Goal: Task Accomplishment & Management: Complete application form

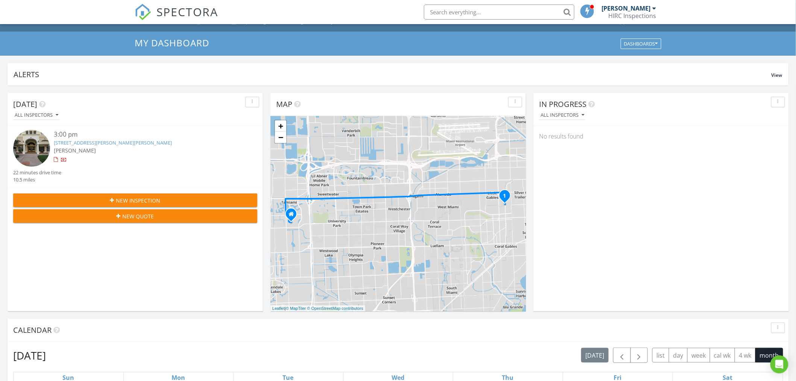
scroll to position [83, 0]
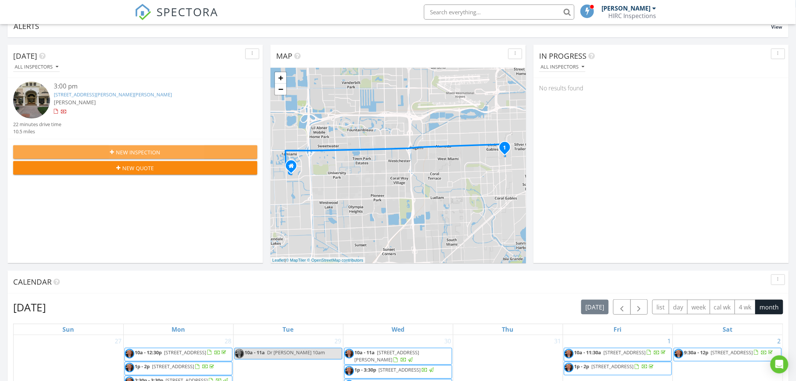
click at [169, 147] on button "New Inspection" at bounding box center [135, 152] width 244 height 14
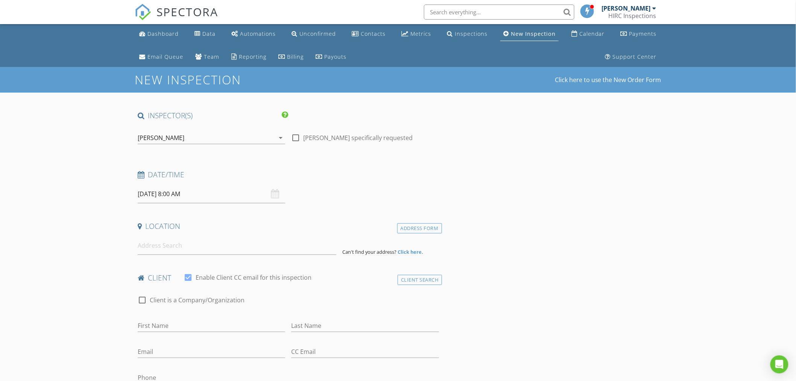
click at [150, 192] on input "08/29/2025 8:00 AM" at bounding box center [211, 194] width 147 height 18
type input "09"
type input "08/29/2025 9:00 AM"
click at [181, 317] on span at bounding box center [181, 319] width 5 height 8
type input "10"
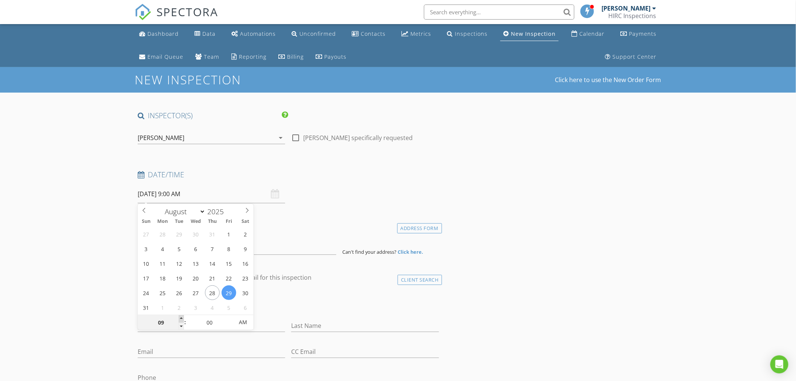
type input "08/29/2025 10:00 AM"
click at [181, 317] on span at bounding box center [181, 319] width 5 height 8
click at [294, 234] on div "Location" at bounding box center [288, 228] width 307 height 15
click at [197, 247] on input at bounding box center [237, 245] width 199 height 18
click at [156, 251] on input at bounding box center [237, 245] width 199 height 18
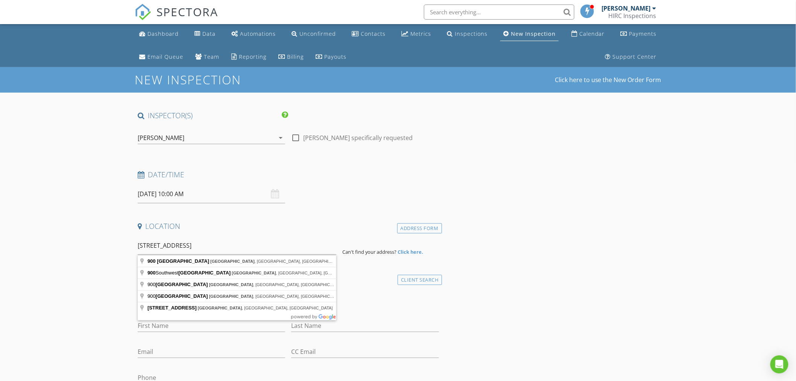
type input "900 4th Street, Miami Beach, FL, USA"
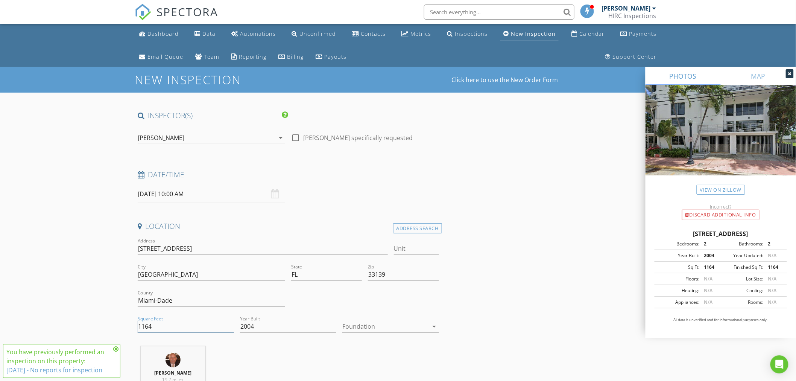
drag, startPoint x: 159, startPoint y: 325, endPoint x: 130, endPoint y: 326, distance: 28.6
click at [377, 328] on div at bounding box center [385, 326] width 86 height 12
click at [366, 350] on div "Slab" at bounding box center [391, 348] width 84 height 9
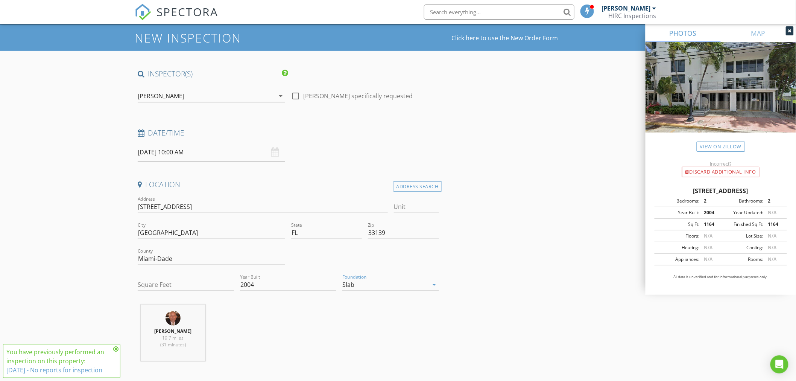
scroll to position [83, 0]
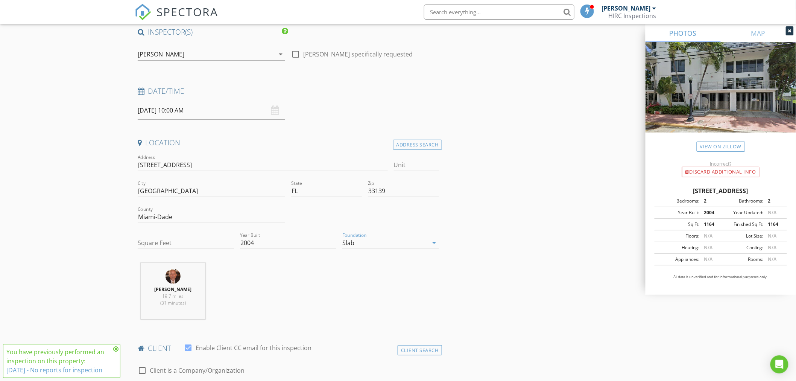
click at [114, 347] on icon at bounding box center [115, 349] width 5 height 6
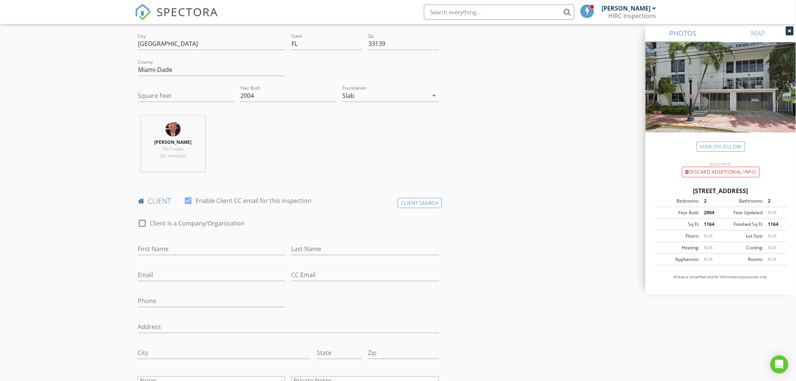
scroll to position [250, 0]
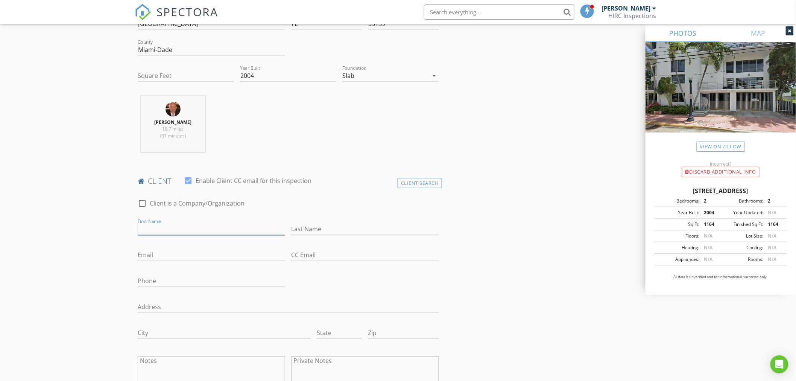
click at [147, 225] on input "First Name" at bounding box center [211, 229] width 147 height 12
type input "PMI Sunshine State"
click at [158, 255] on input "Email" at bounding box center [211, 255] width 147 height 12
paste input "roy@pmisunshinestate.com"
type input "roy@pmisunshinestate.com"
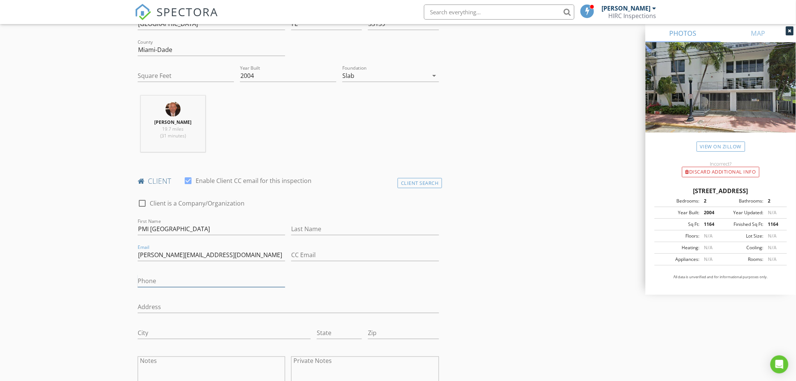
click at [147, 278] on input "Phone" at bounding box center [211, 281] width 147 height 12
click at [163, 279] on input "Phone" at bounding box center [211, 281] width 147 height 12
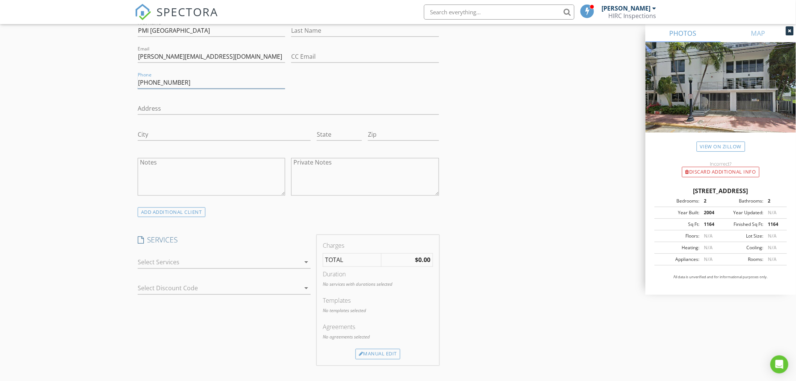
scroll to position [460, 0]
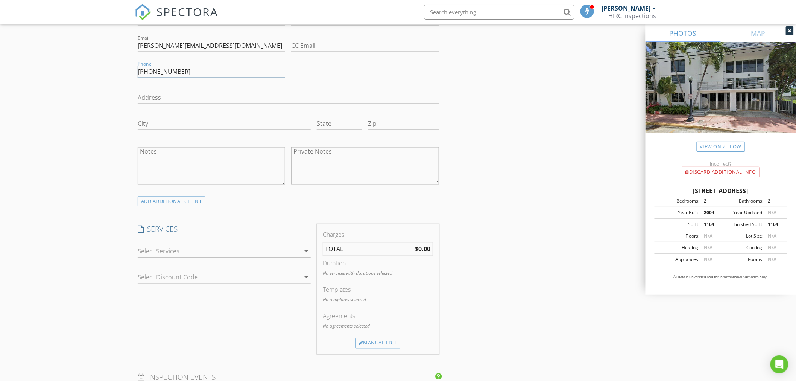
type input "305-580-7502"
click at [196, 253] on div at bounding box center [219, 251] width 162 height 12
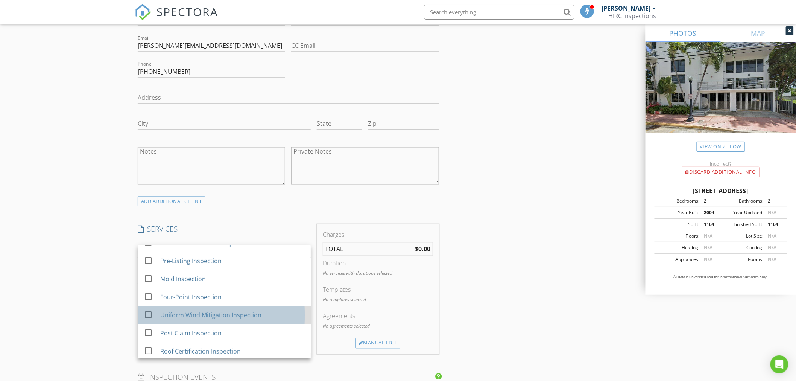
click at [211, 317] on div "Uniform Wind Mitigation Inspection" at bounding box center [210, 315] width 101 height 9
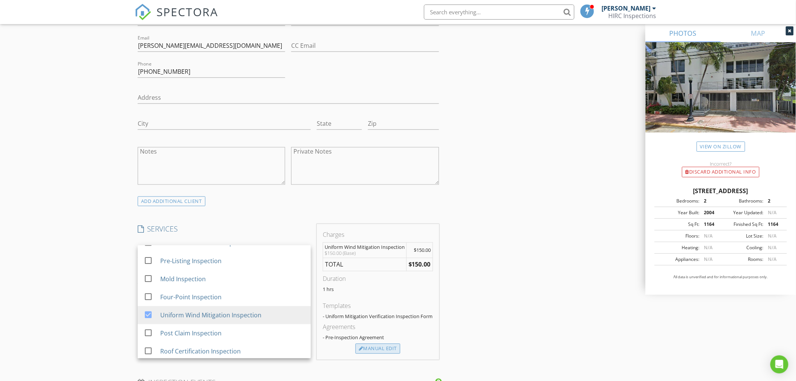
click at [381, 346] on div "Manual Edit" at bounding box center [377, 348] width 45 height 11
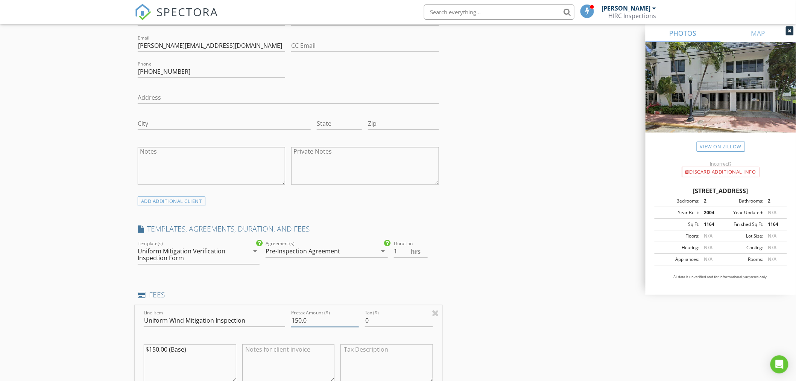
click at [302, 322] on input "150.0" at bounding box center [325, 320] width 68 height 12
type input "325.0"
click at [158, 351] on textarea "$150.00 (Base)" at bounding box center [190, 363] width 93 height 38
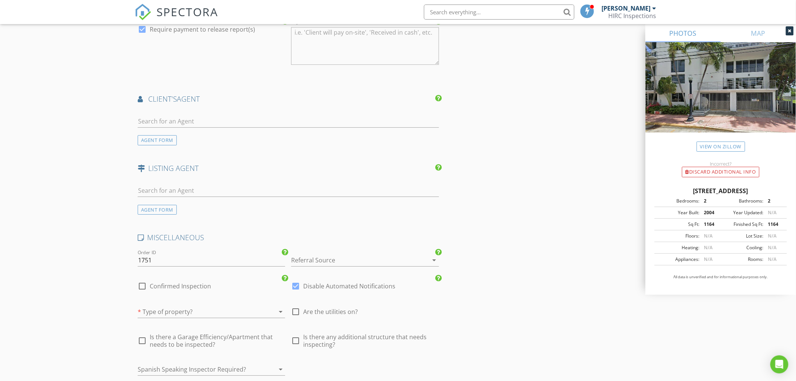
scroll to position [961, 0]
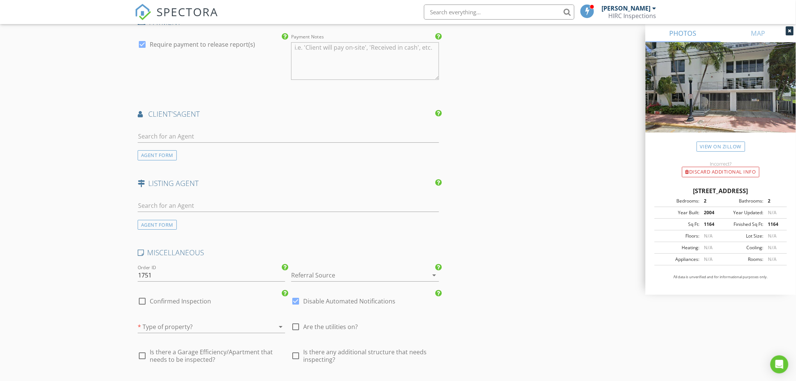
type textarea "$325.00 (Base)"
click at [306, 277] on div at bounding box center [354, 275] width 126 height 12
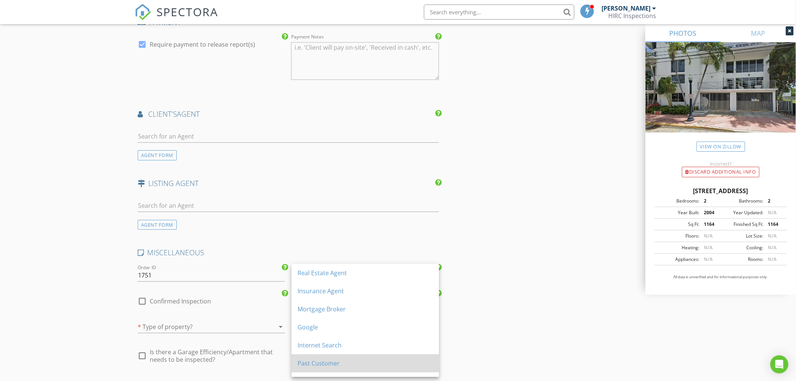
click at [314, 362] on div "Past Customer" at bounding box center [364, 362] width 135 height 9
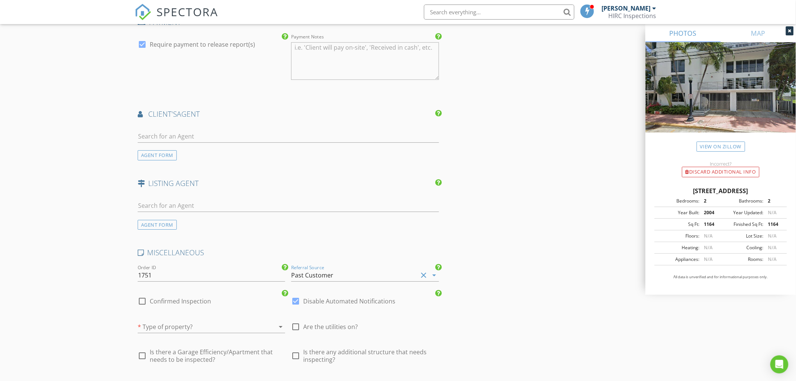
click at [139, 302] on div at bounding box center [142, 300] width 13 height 13
checkbox input "true"
click at [198, 327] on div at bounding box center [201, 326] width 126 height 12
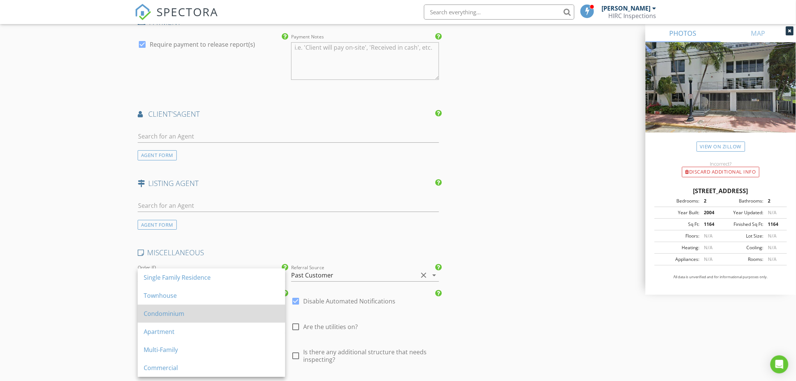
click at [168, 311] on div "Condominium" at bounding box center [211, 313] width 135 height 9
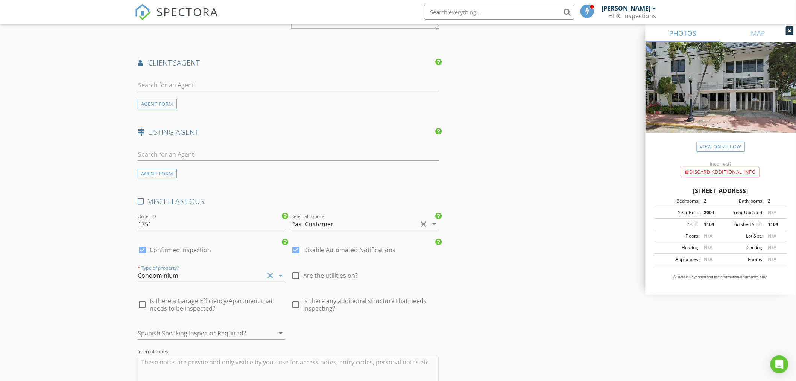
scroll to position [1044, 0]
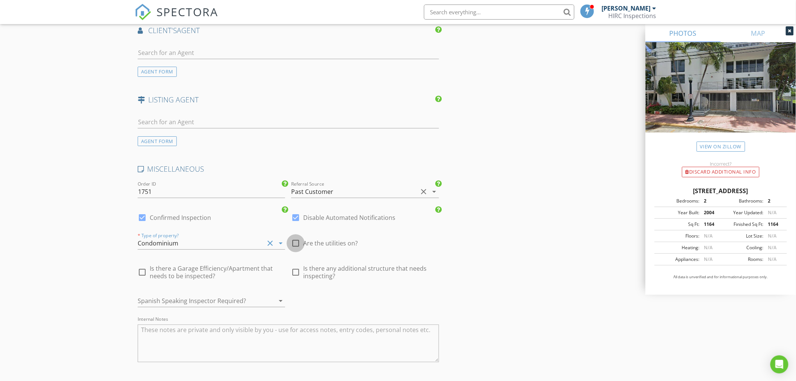
click at [297, 243] on div at bounding box center [295, 243] width 13 height 13
checkbox input "true"
click at [297, 216] on div at bounding box center [295, 217] width 13 height 13
checkbox input "false"
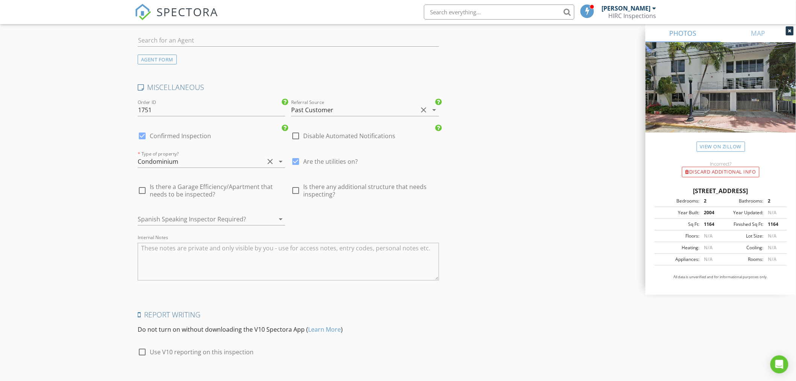
scroll to position [1128, 0]
click at [168, 215] on div at bounding box center [201, 217] width 126 height 12
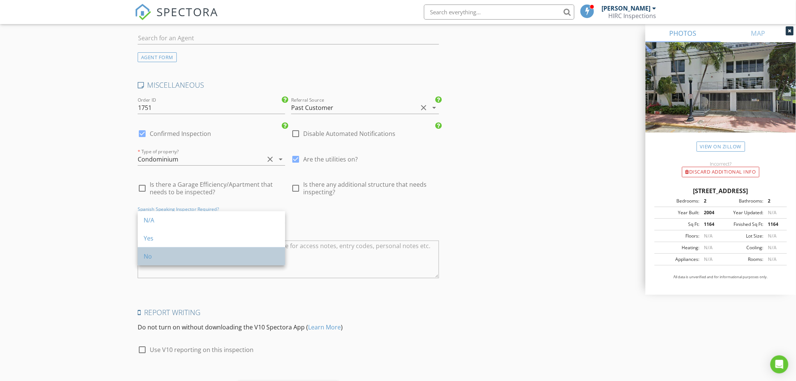
click at [164, 257] on div "No" at bounding box center [211, 256] width 135 height 9
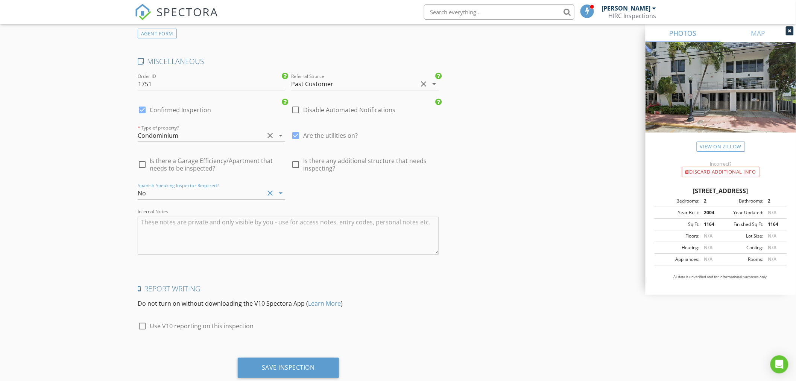
scroll to position [1173, 0]
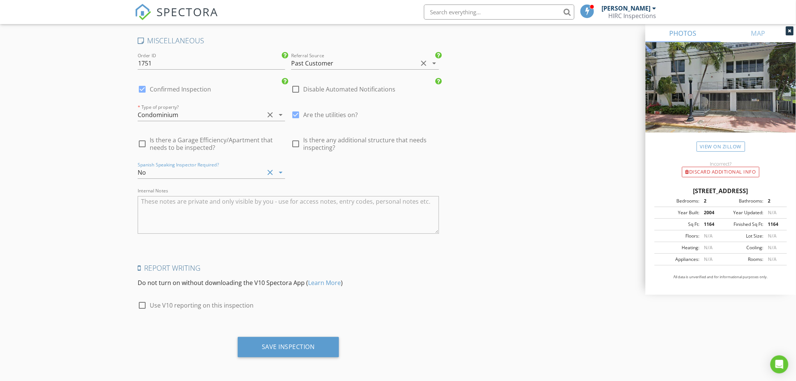
click at [141, 302] on div at bounding box center [142, 305] width 13 height 13
checkbox input "true"
click at [291, 344] on div "Save Inspection" at bounding box center [288, 347] width 53 height 8
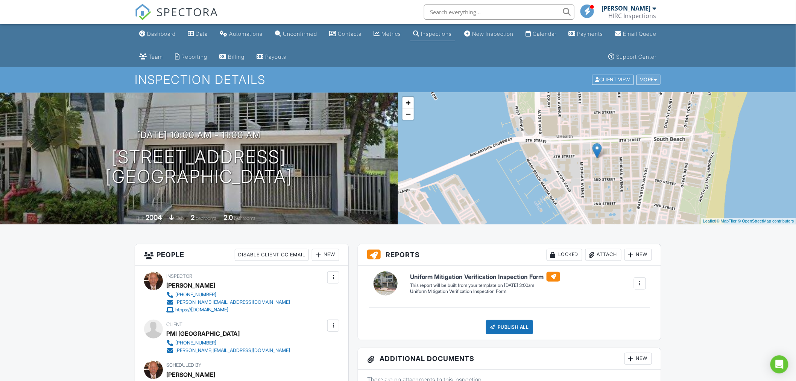
click at [651, 77] on div "More" at bounding box center [648, 80] width 24 height 10
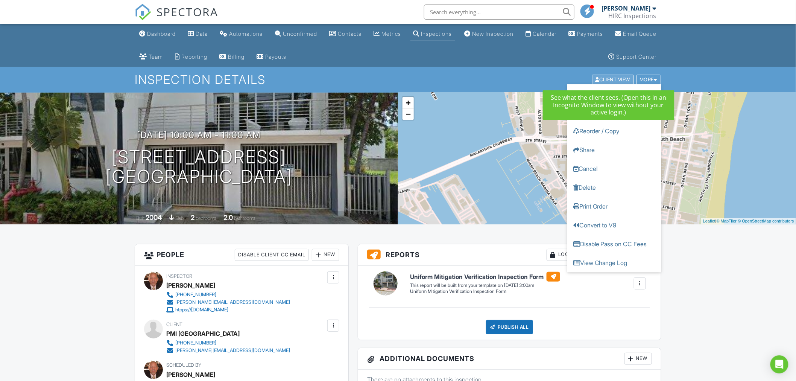
click at [608, 80] on div "Client View" at bounding box center [613, 80] width 42 height 10
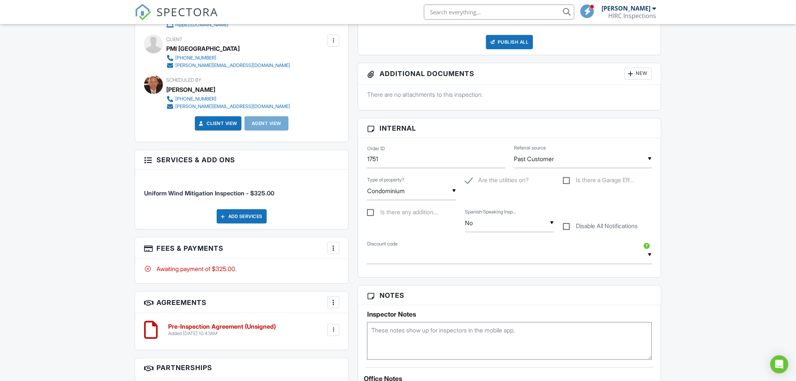
scroll to position [292, 0]
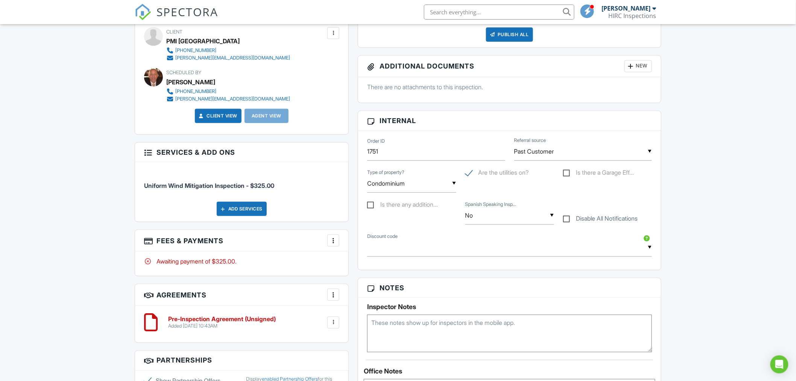
click at [337, 239] on div "More" at bounding box center [333, 240] width 12 height 12
click at [357, 300] on li "View Invoice" at bounding box center [371, 300] width 79 height 19
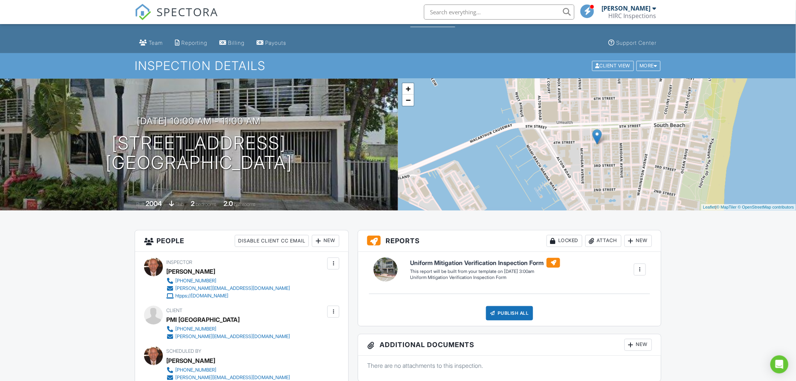
scroll to position [0, 0]
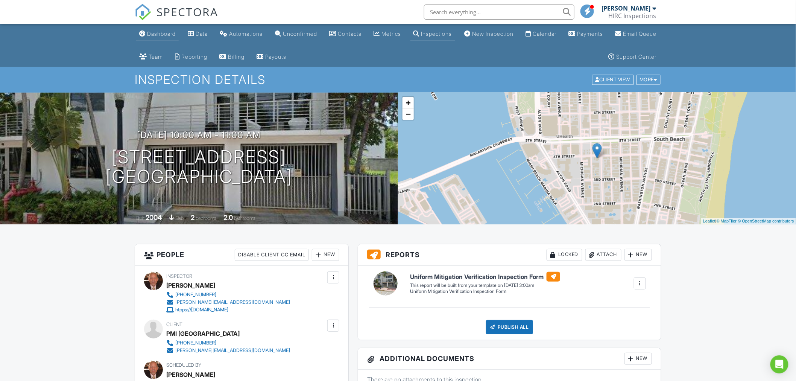
click at [161, 33] on div "Dashboard" at bounding box center [161, 33] width 29 height 6
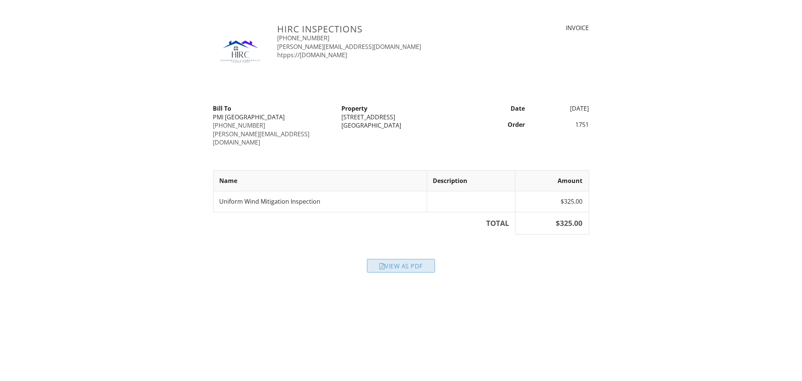
click at [394, 259] on div "View as PDF" at bounding box center [401, 266] width 68 height 14
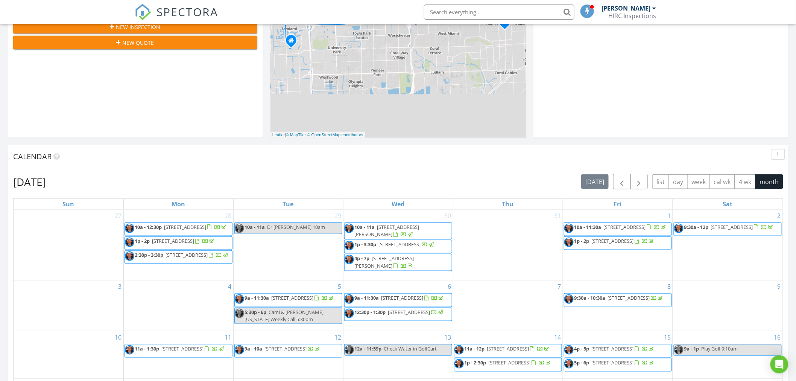
scroll to position [358, 0]
